Goal: Task Accomplishment & Management: Manage account settings

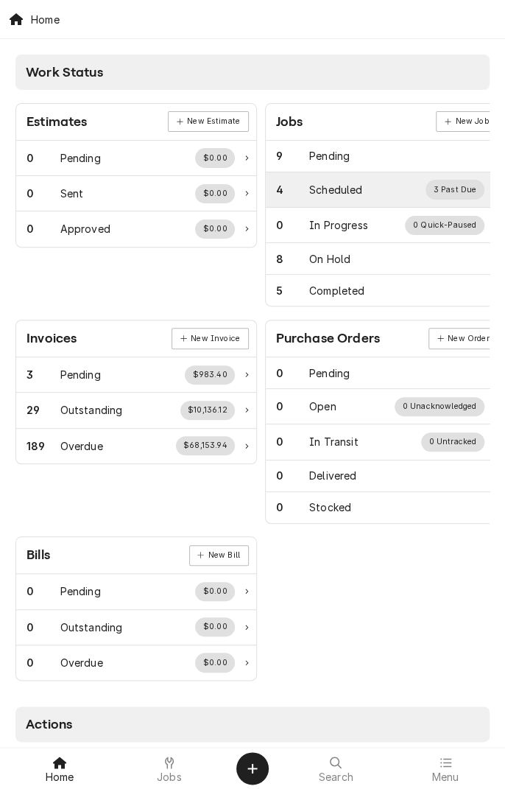
click at [342, 190] on div "Scheduled" at bounding box center [335, 189] width 53 height 15
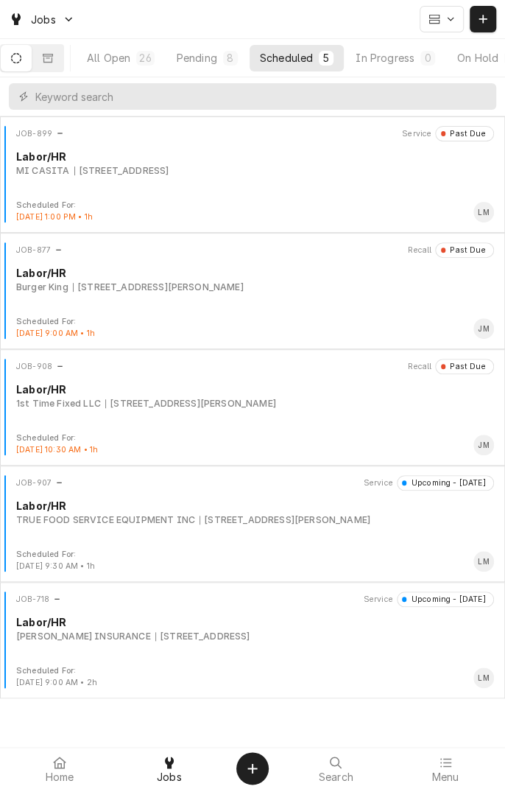
click at [307, 292] on div "JOB-877 Recall Past Due Labor/[PERSON_NAME] [PERSON_NAME] [STREET_ADDRESS][PERS…" at bounding box center [252, 279] width 493 height 74
click at [317, 287] on div "Burger King [STREET_ADDRESS][PERSON_NAME]" at bounding box center [255, 287] width 478 height 13
click at [305, 309] on div "JOB-877 Recall Past Due Labor/[PERSON_NAME] [PERSON_NAME] [STREET_ADDRESS][PERS…" at bounding box center [252, 279] width 493 height 74
click at [287, 281] on div "Burger King [STREET_ADDRESS][PERSON_NAME]" at bounding box center [255, 287] width 478 height 13
click at [263, 258] on div "JOB-877 Recall Past Due Labor/[PERSON_NAME] [PERSON_NAME] [STREET_ADDRESS][PERS…" at bounding box center [252, 279] width 493 height 74
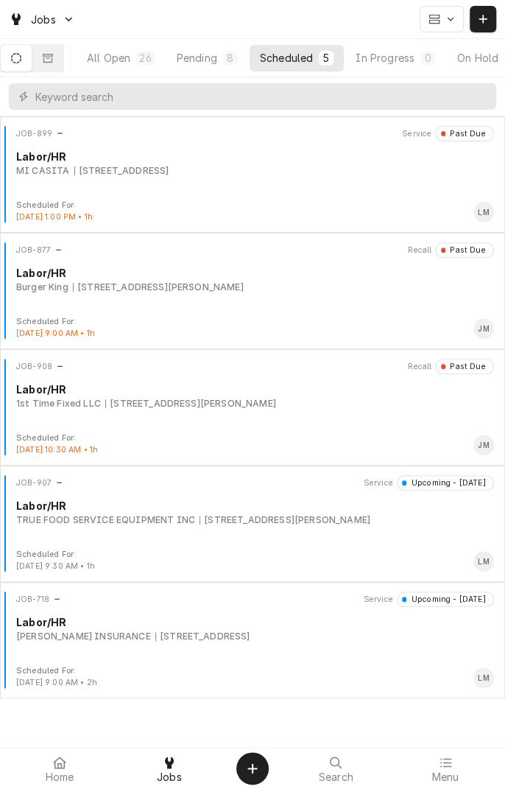
click at [237, 277] on div "Labor/HR" at bounding box center [255, 272] width 478 height 15
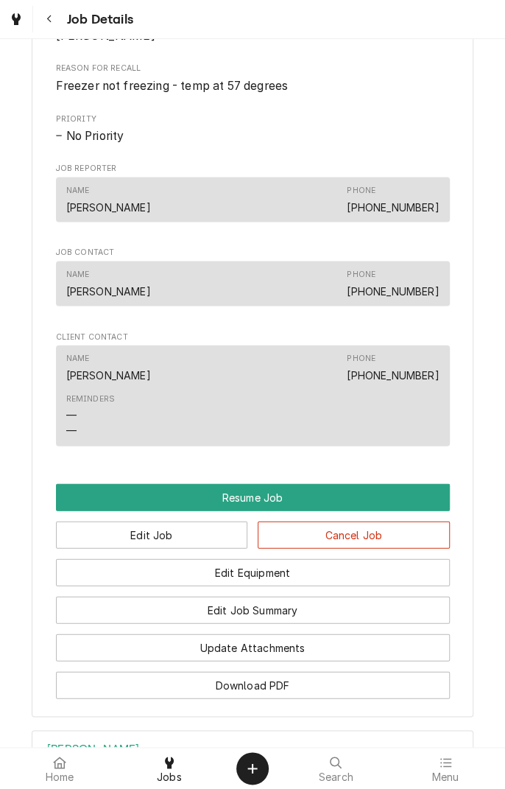
scroll to position [817, 0]
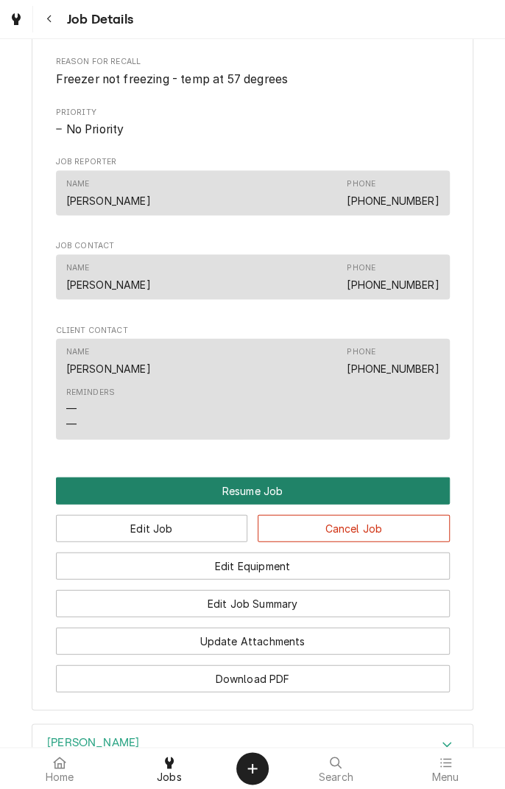
click at [303, 499] on button "Resume Job" at bounding box center [253, 489] width 394 height 27
